Goal: Information Seeking & Learning: Learn about a topic

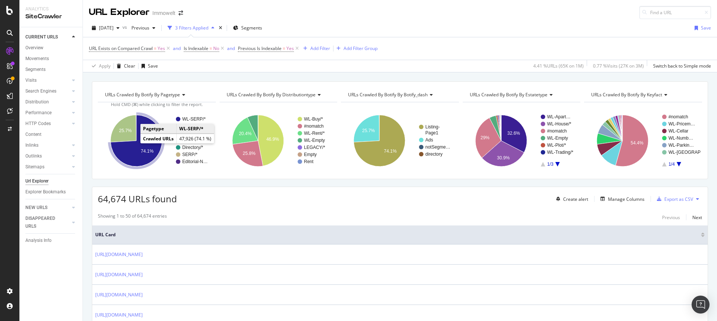
click at [137, 152] on icon "A chart." at bounding box center [137, 141] width 52 height 52
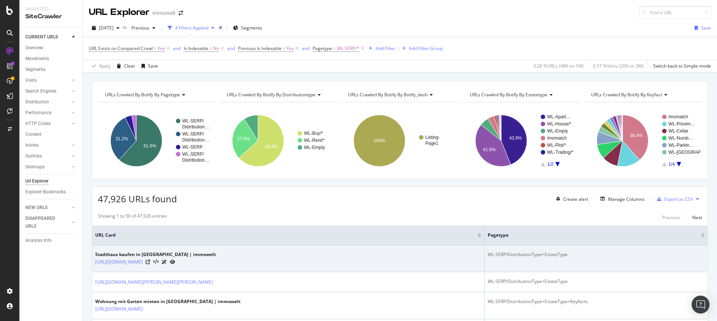
click at [175, 263] on div at bounding box center [161, 262] width 30 height 8
click at [150, 263] on icon at bounding box center [148, 262] width 4 height 4
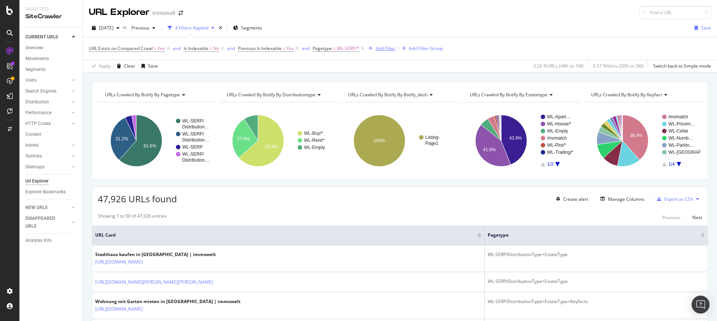
click at [390, 49] on div "Add Filter" at bounding box center [386, 48] width 20 height 6
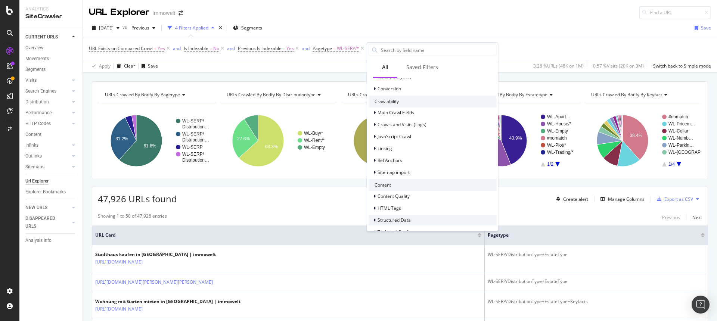
scroll to position [262, 0]
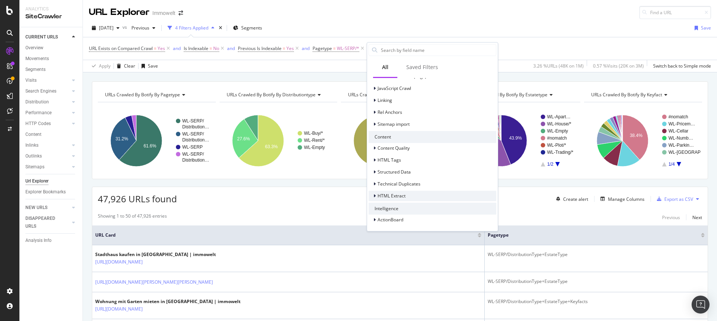
click at [375, 195] on icon at bounding box center [375, 196] width 2 height 4
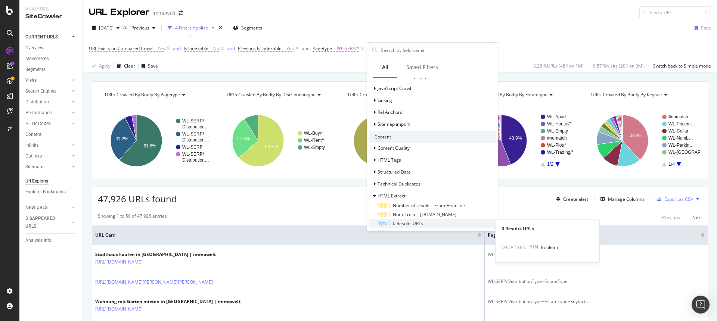
click at [410, 225] on span "0 Results URLs" at bounding box center [408, 223] width 30 height 6
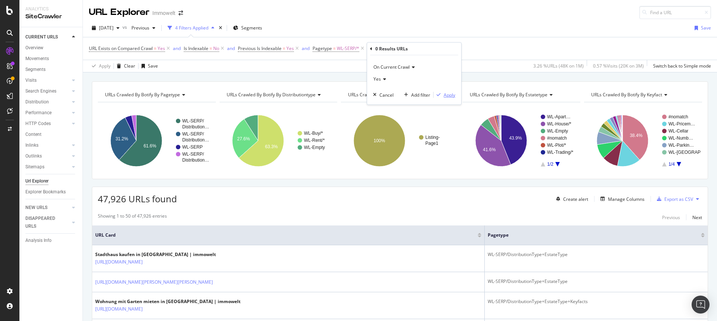
click at [452, 94] on div "Apply" at bounding box center [450, 95] width 12 height 6
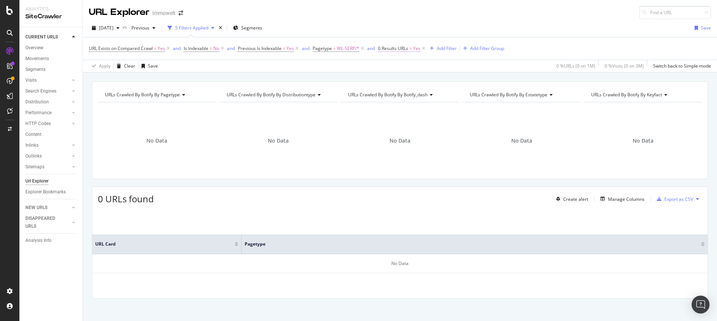
click at [389, 49] on span "0 Results URLs" at bounding box center [393, 48] width 30 height 6
click at [384, 47] on icon at bounding box center [384, 48] width 2 height 4
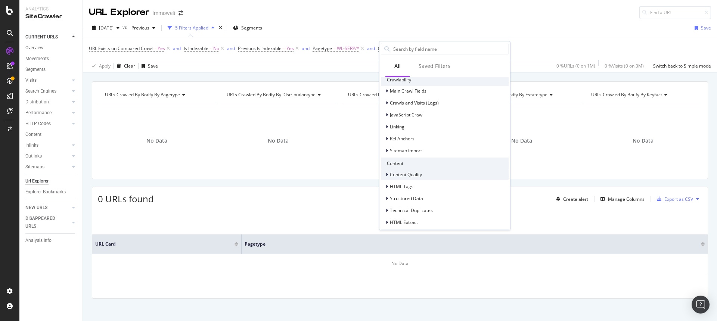
scroll to position [281, 0]
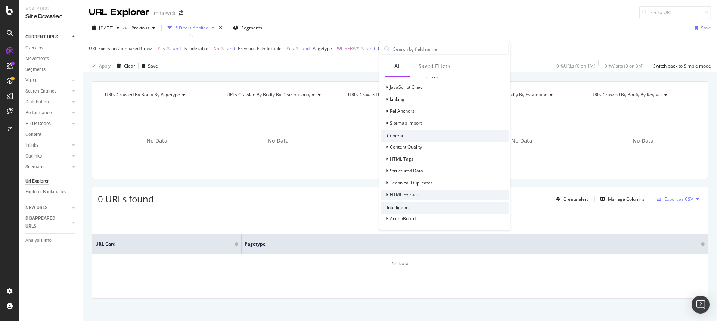
click at [388, 195] on div at bounding box center [388, 194] width 4 height 7
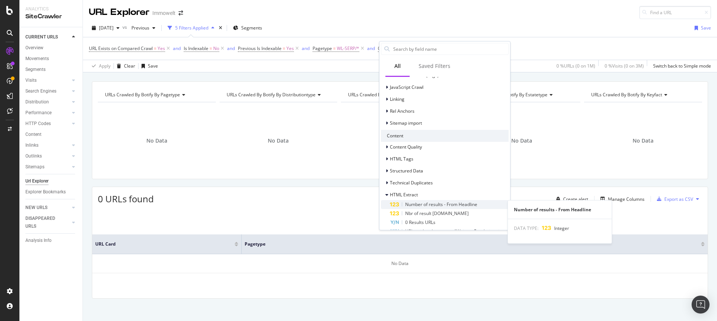
click at [421, 204] on span "Number of results - From Headline" at bounding box center [441, 204] width 72 height 6
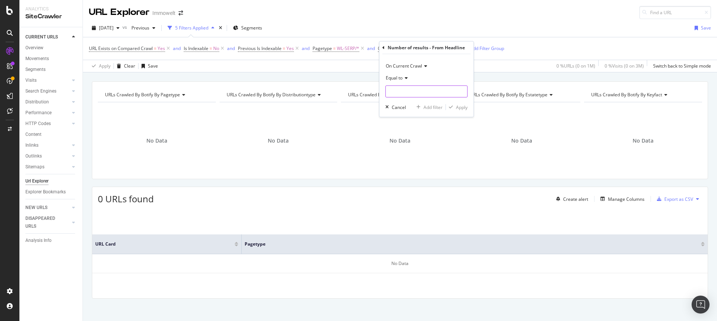
click at [408, 89] on input "number" at bounding box center [427, 92] width 82 height 12
type input "0"
click at [460, 107] on div "Apply" at bounding box center [462, 107] width 12 height 6
click at [463, 47] on icon at bounding box center [461, 48] width 6 height 7
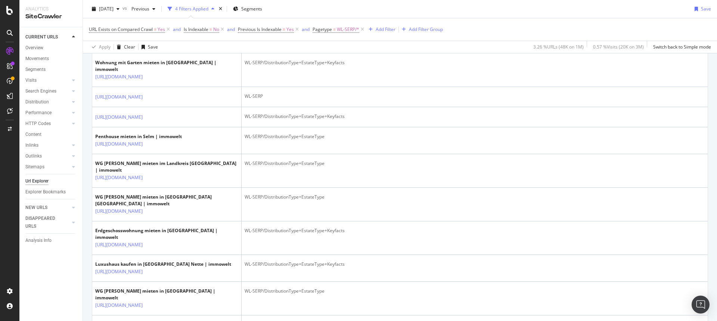
scroll to position [1810, 0]
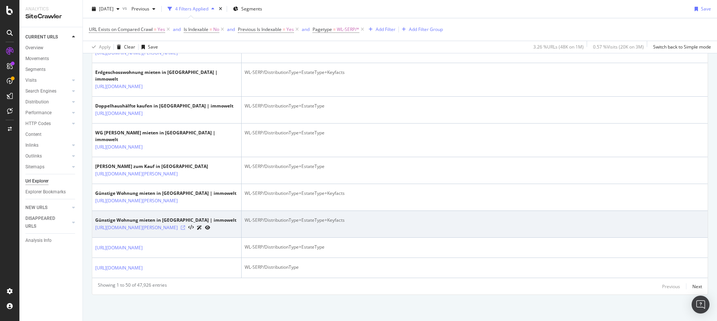
click at [185, 226] on icon at bounding box center [183, 228] width 4 height 4
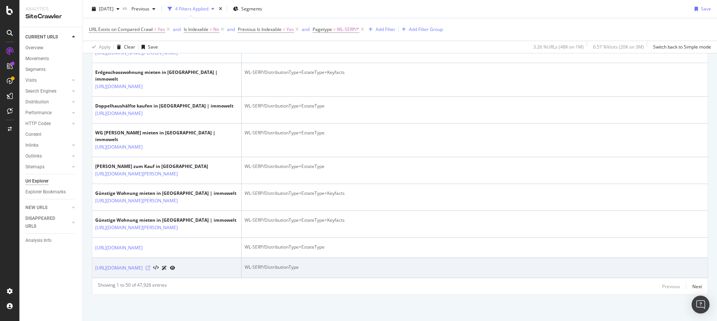
click at [150, 266] on icon at bounding box center [148, 268] width 4 height 4
